Goal: Information Seeking & Learning: Find specific fact

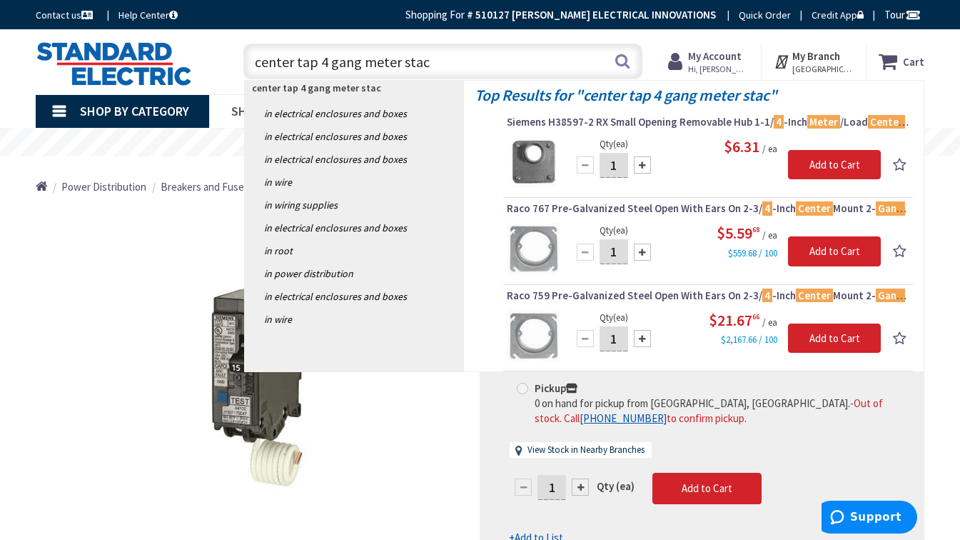
type input "center tap 4 gang meter stack"
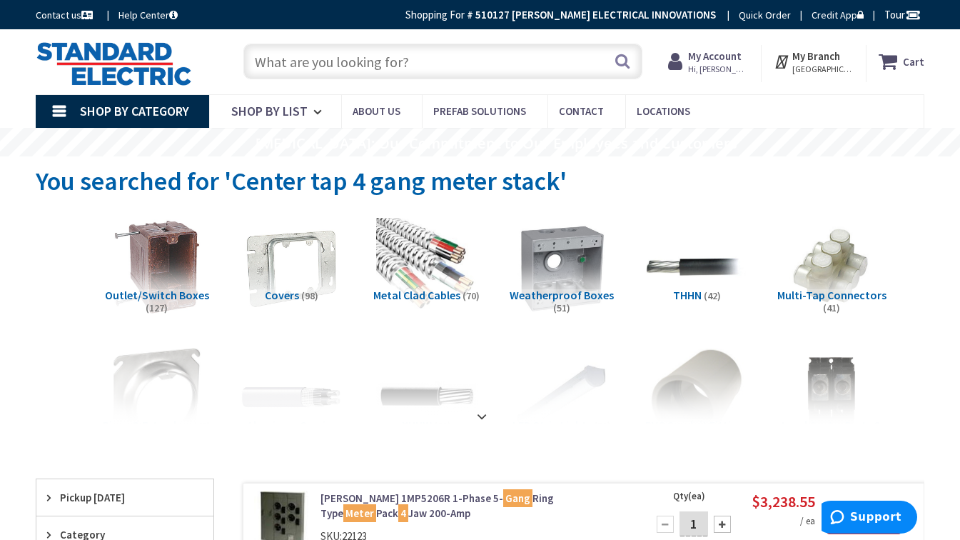
click at [547, 67] on input "text" at bounding box center [442, 62] width 399 height 36
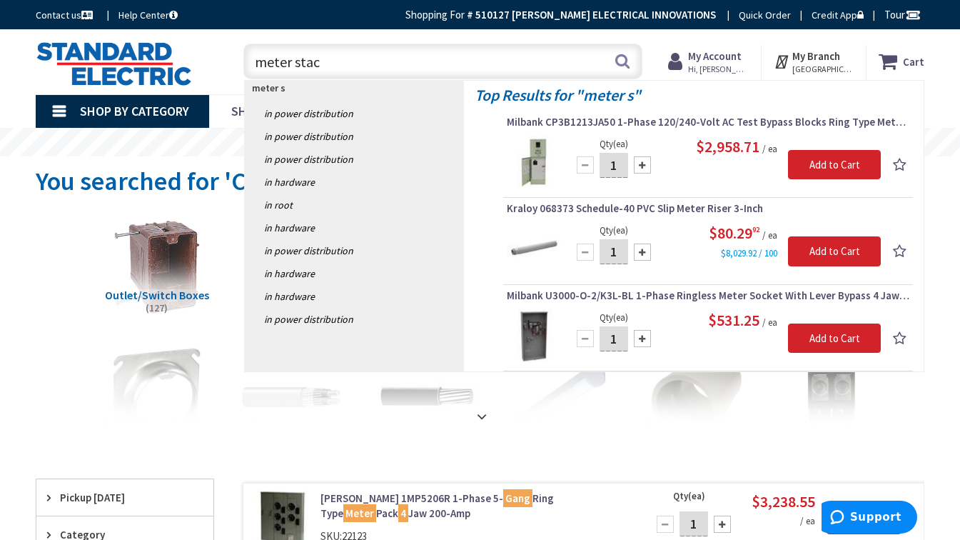
type input "meter stack"
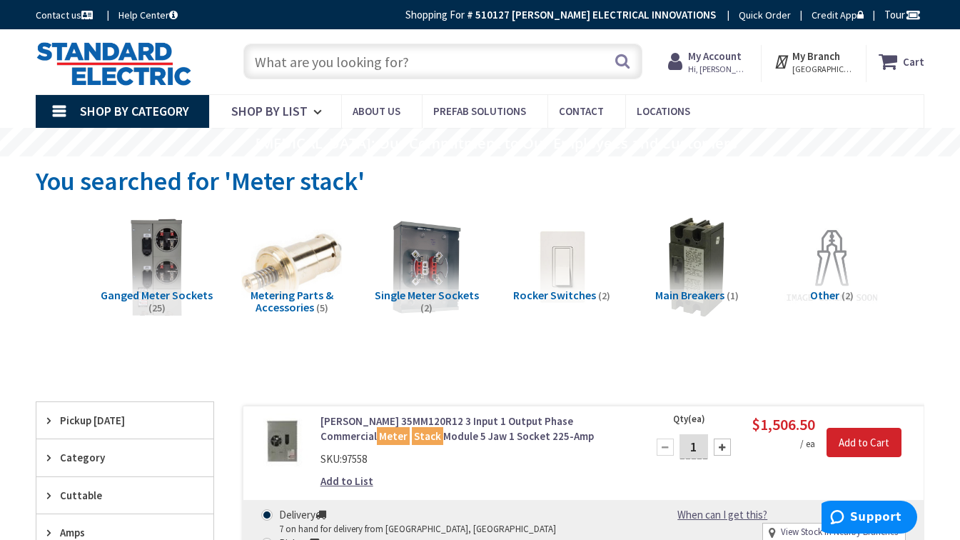
click at [391, 56] on input "text" at bounding box center [442, 62] width 399 height 36
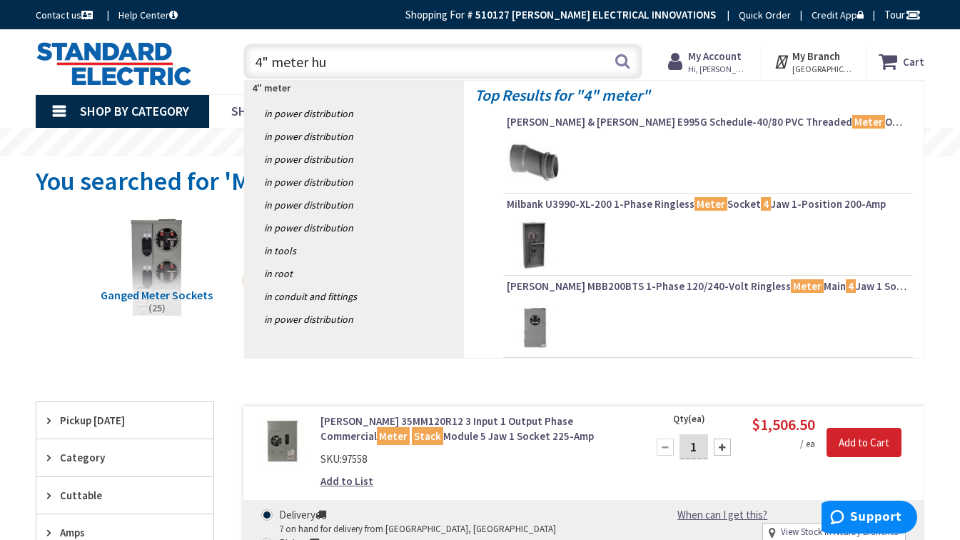
type input "4" meter hub"
